Goal: Check status: Check status

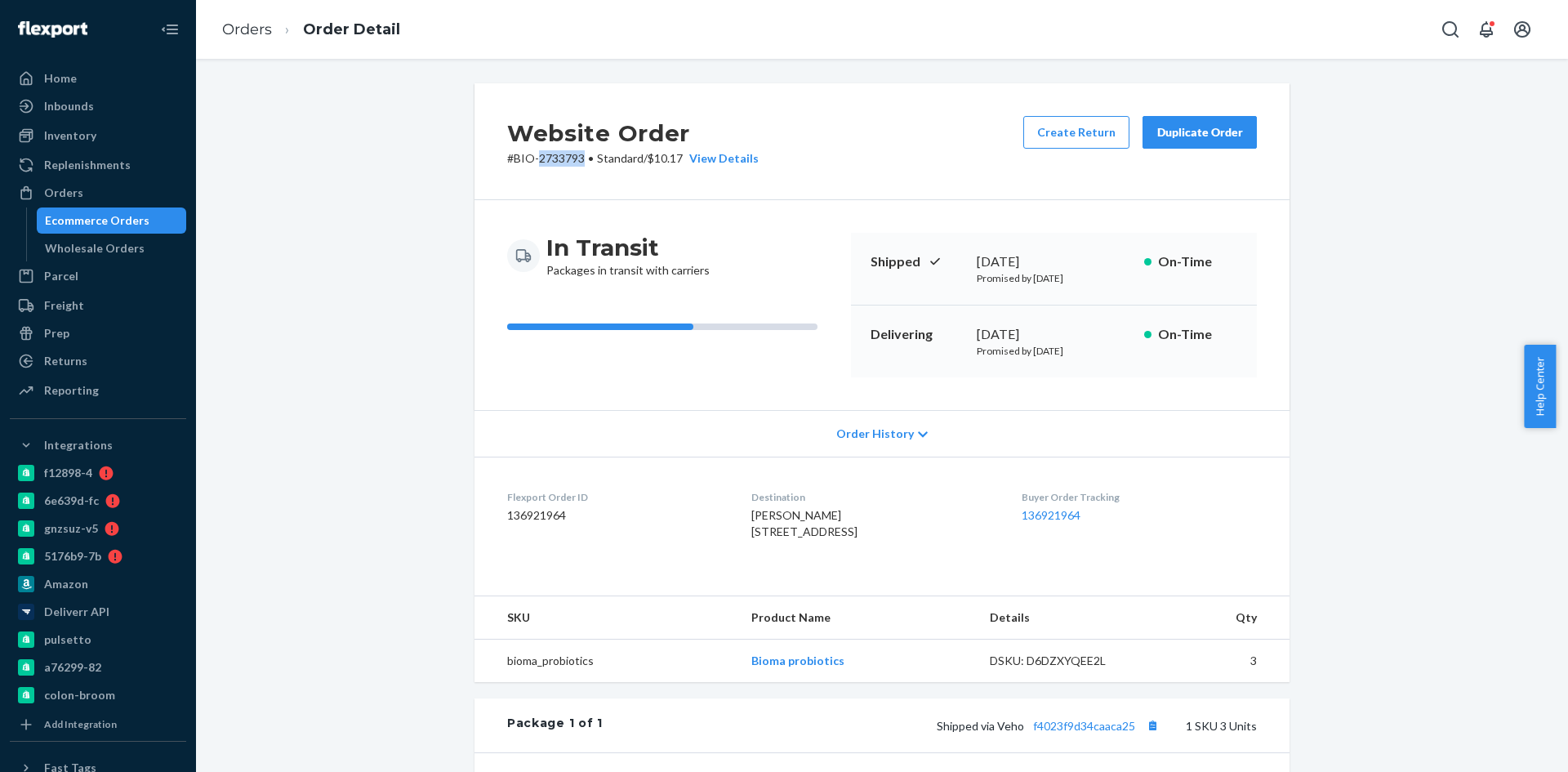
scroll to position [344, 0]
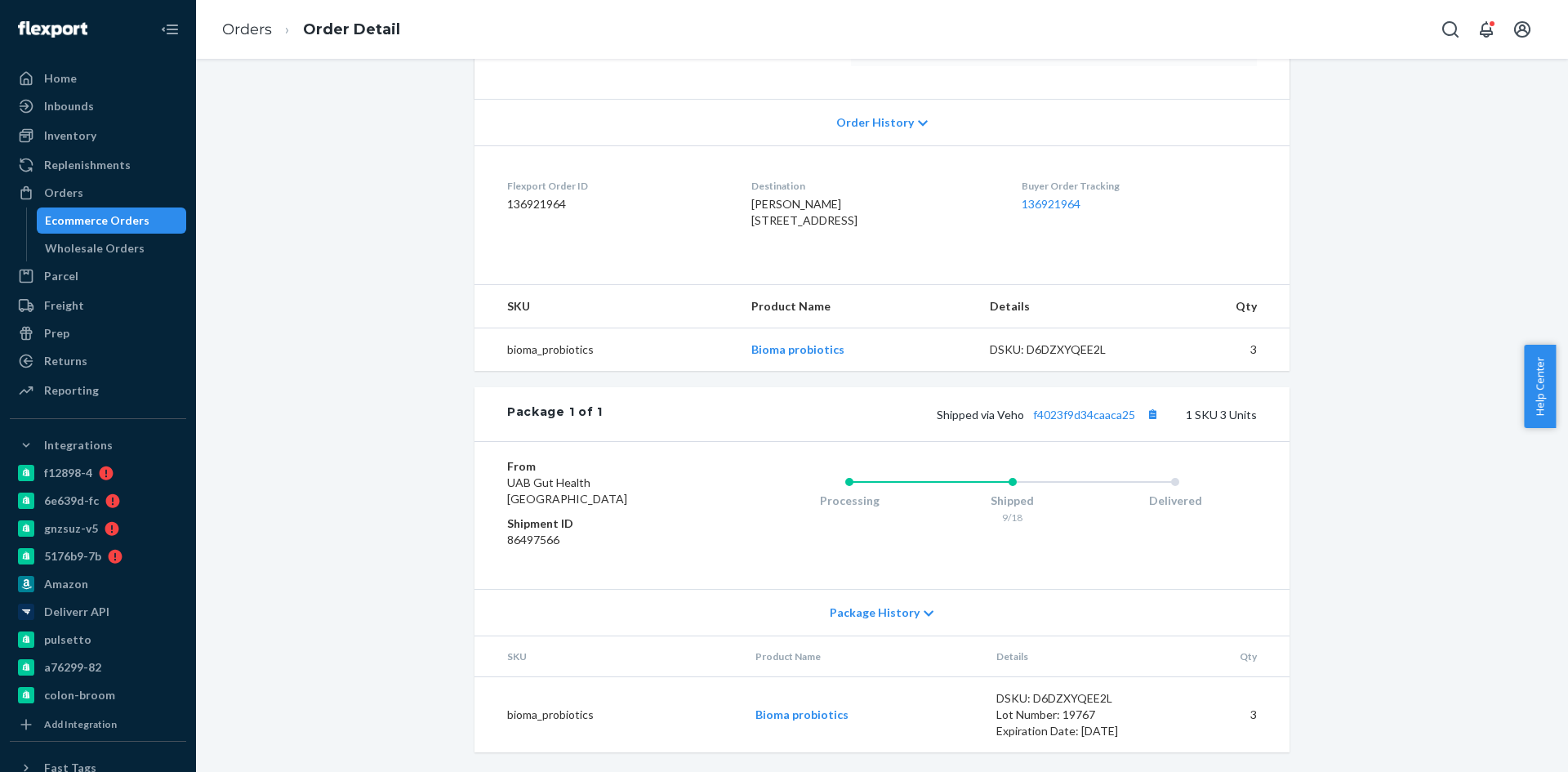
click at [71, 223] on div "Ecommerce Orders" at bounding box center [97, 221] width 104 height 17
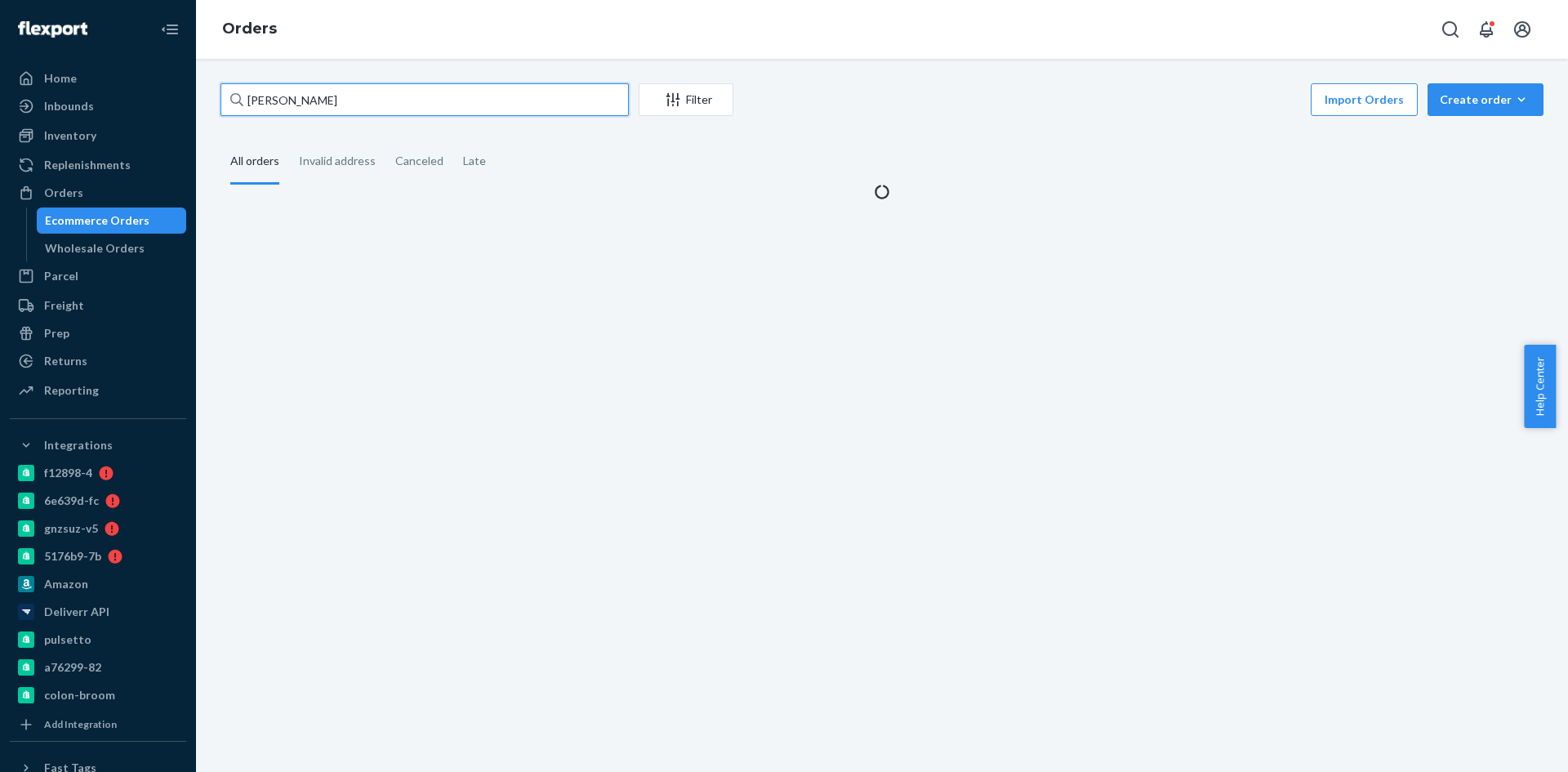
click at [303, 97] on input "[PERSON_NAME]" at bounding box center [425, 99] width 409 height 32
paste input "2127356"
click at [303, 97] on input "[PERSON_NAME]" at bounding box center [425, 99] width 409 height 32
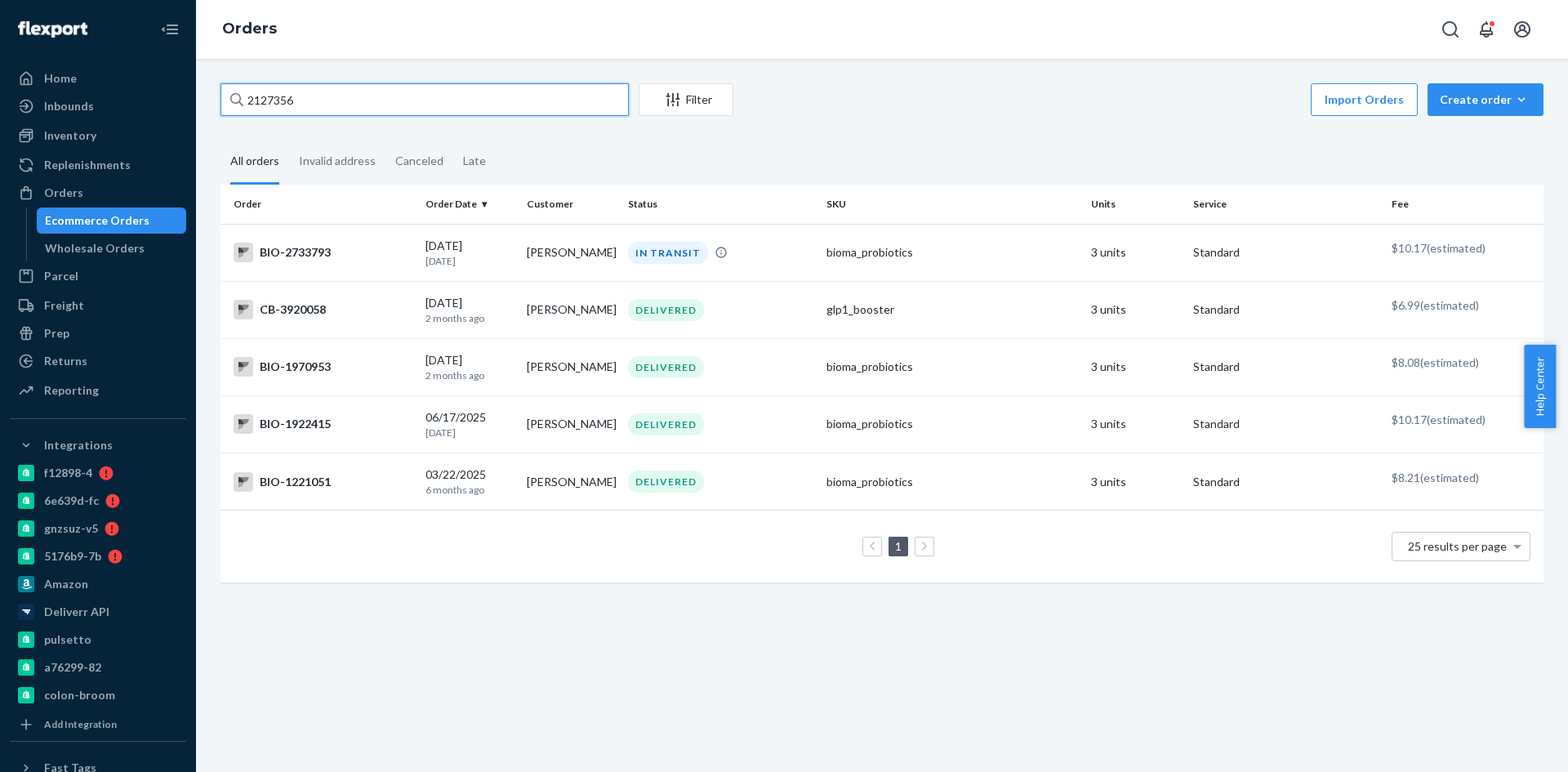
click at [268, 100] on input "2127356" at bounding box center [425, 99] width 409 height 32
paste input "[PERSON_NAME]"
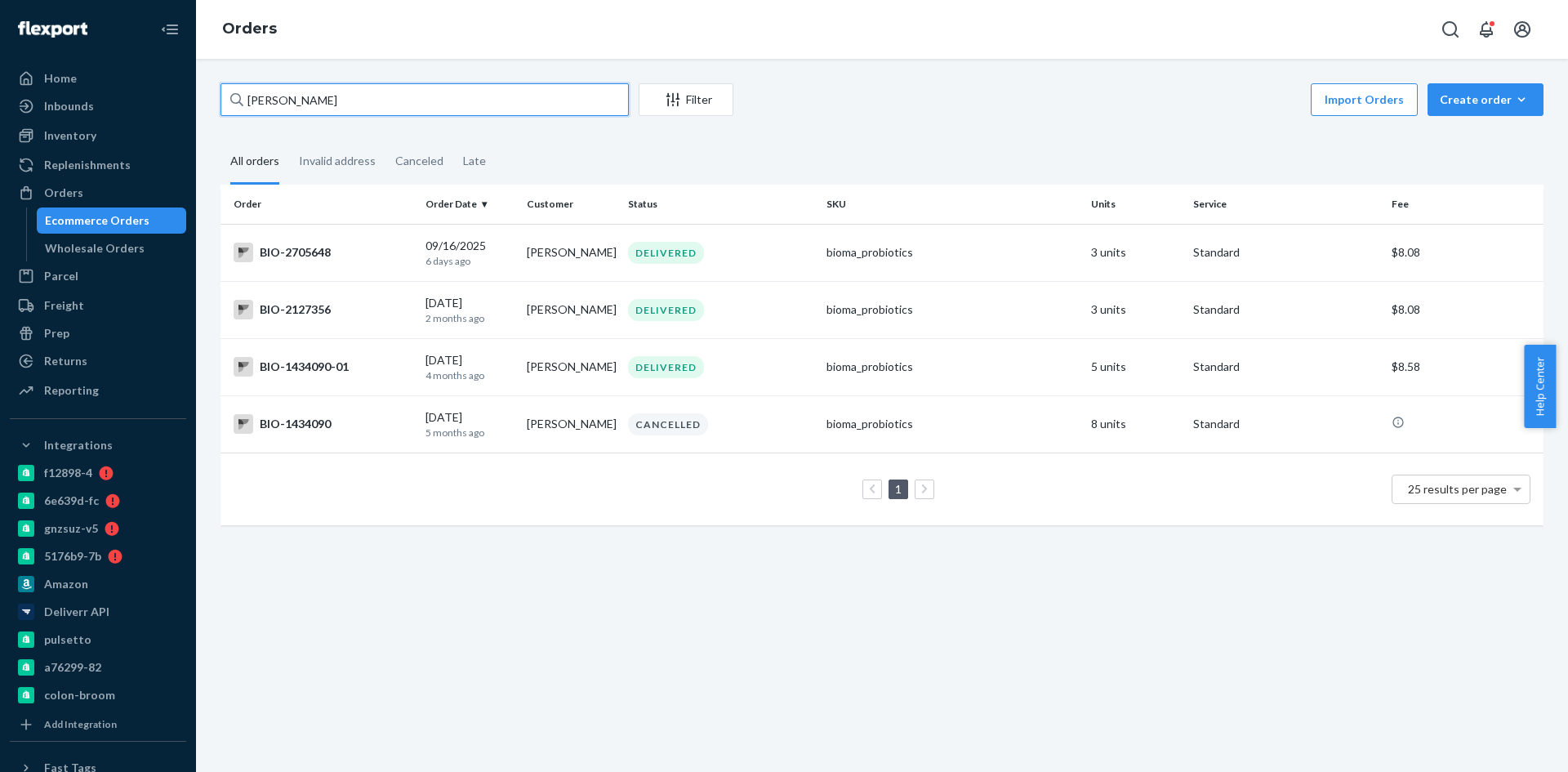
type input "[PERSON_NAME]"
